Goal: Navigation & Orientation: Find specific page/section

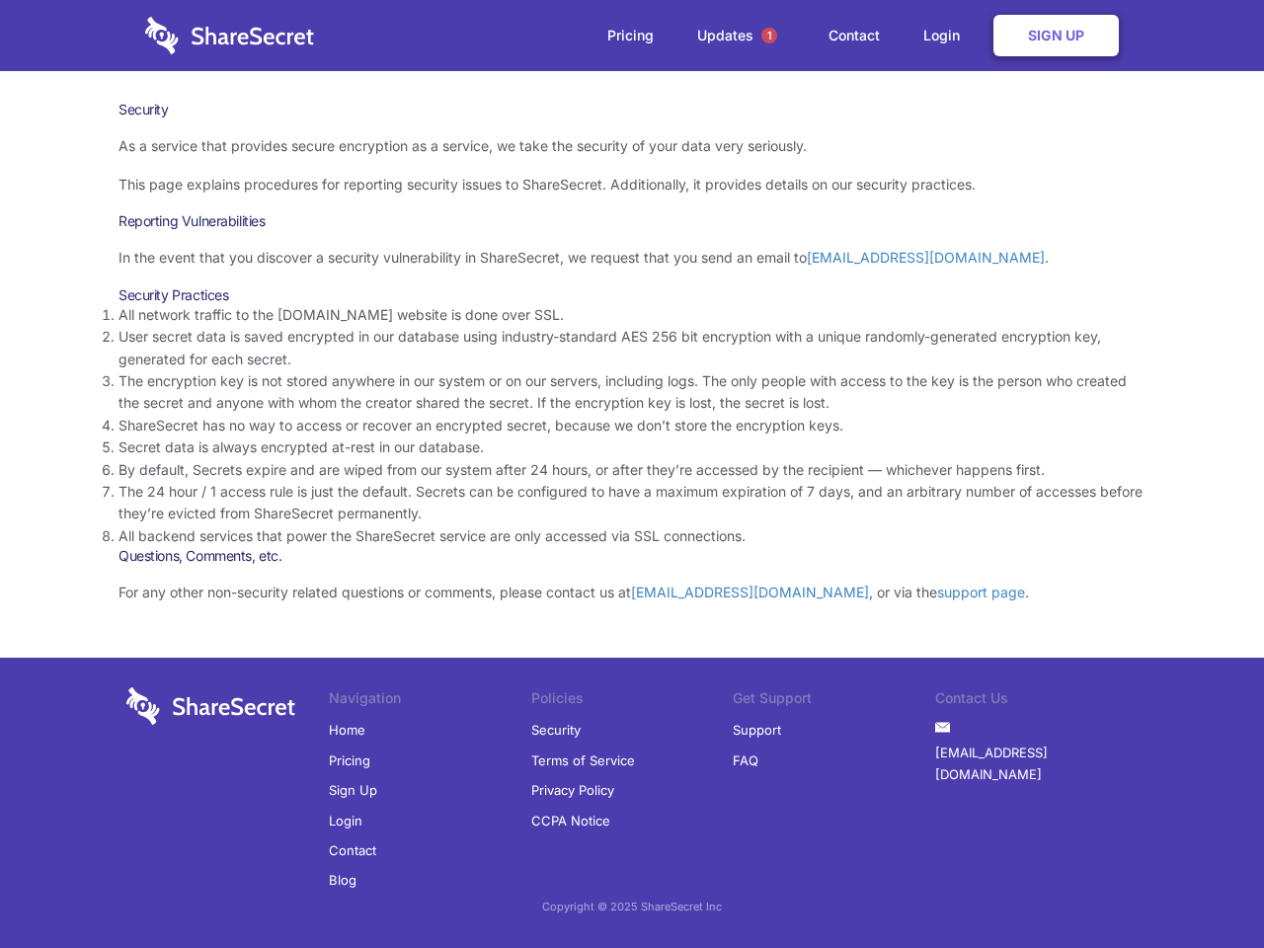
click at [632, 474] on li "By default, Secrets expire and are wiped from our system after 24 hours, or aft…" at bounding box center [632, 470] width 1027 height 22
click at [769, 36] on span "1" at bounding box center [770, 36] width 16 height 16
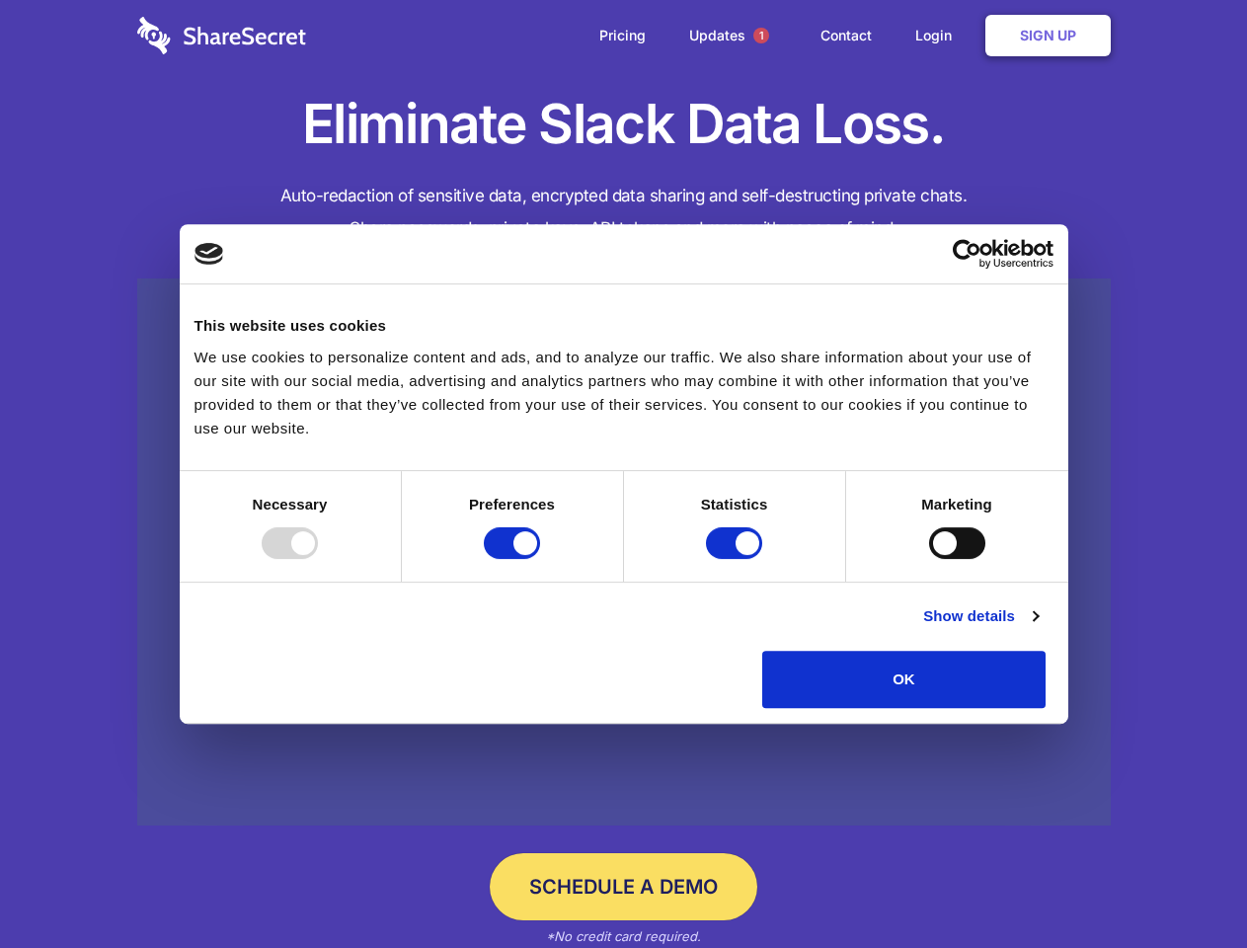
click at [318, 559] on div at bounding box center [290, 543] width 56 height 32
click at [540, 559] on input "Preferences" at bounding box center [512, 543] width 56 height 32
checkbox input "false"
click at [737, 559] on input "Statistics" at bounding box center [734, 543] width 56 height 32
checkbox input "false"
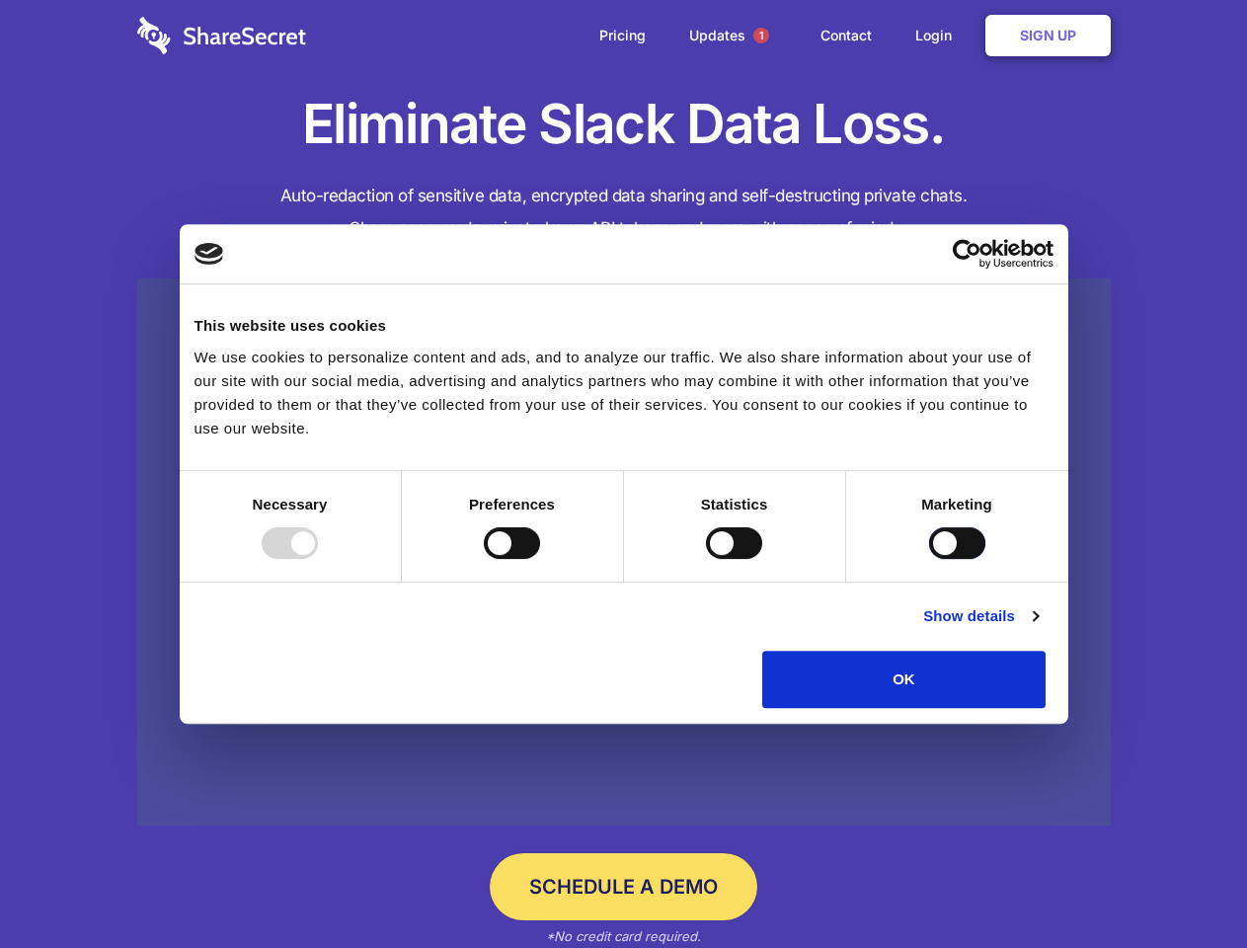
click at [929, 559] on input "Marketing" at bounding box center [957, 543] width 56 height 32
checkbox input "true"
click at [1038, 628] on link "Show details" at bounding box center [981, 616] width 115 height 24
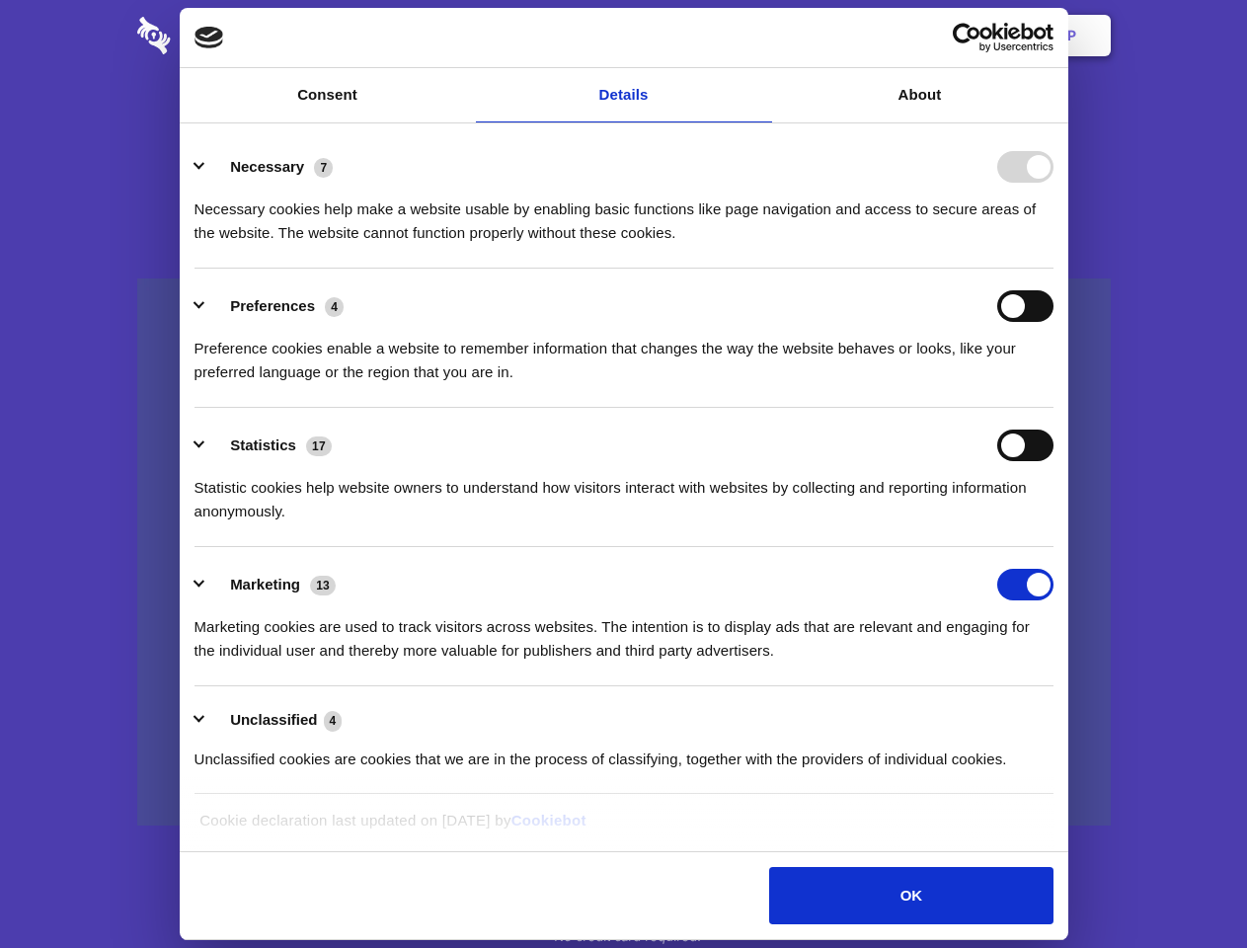
click at [1054, 269] on li "Necessary 7 Necessary cookies help make a website usable by enabling basic func…" at bounding box center [624, 198] width 859 height 139
click at [761, 36] on span "1" at bounding box center [762, 36] width 16 height 16
